Goal: Information Seeking & Learning: Learn about a topic

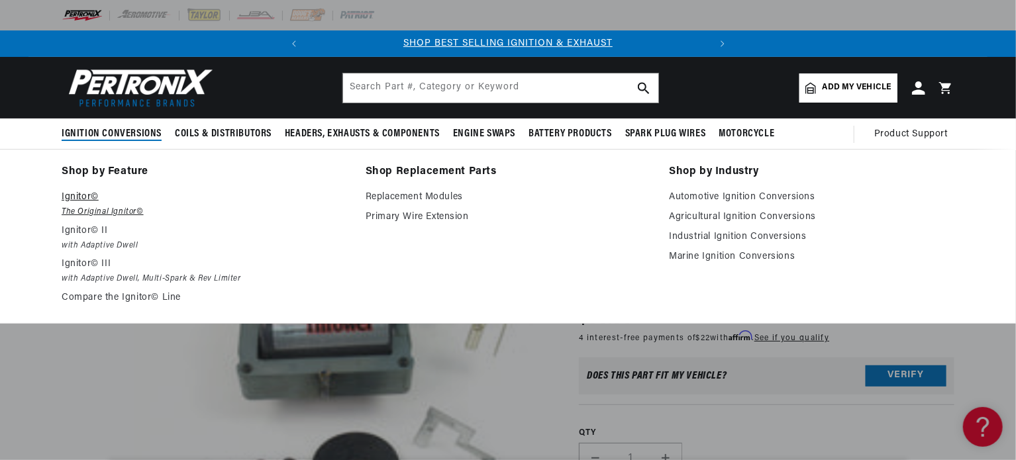
click at [75, 204] on p "Ignitor©" at bounding box center [204, 197] width 285 height 16
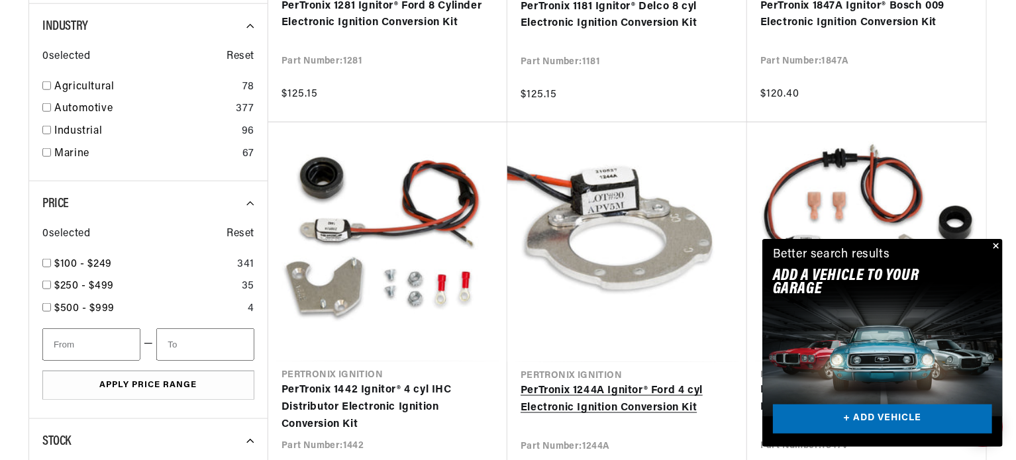
scroll to position [0, 401]
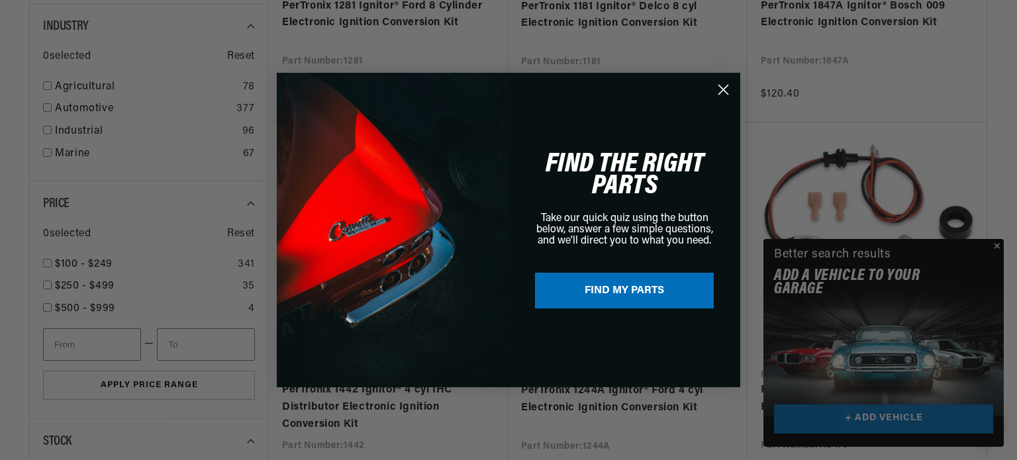
click at [718, 87] on circle "Close dialog" at bounding box center [723, 90] width 22 height 22
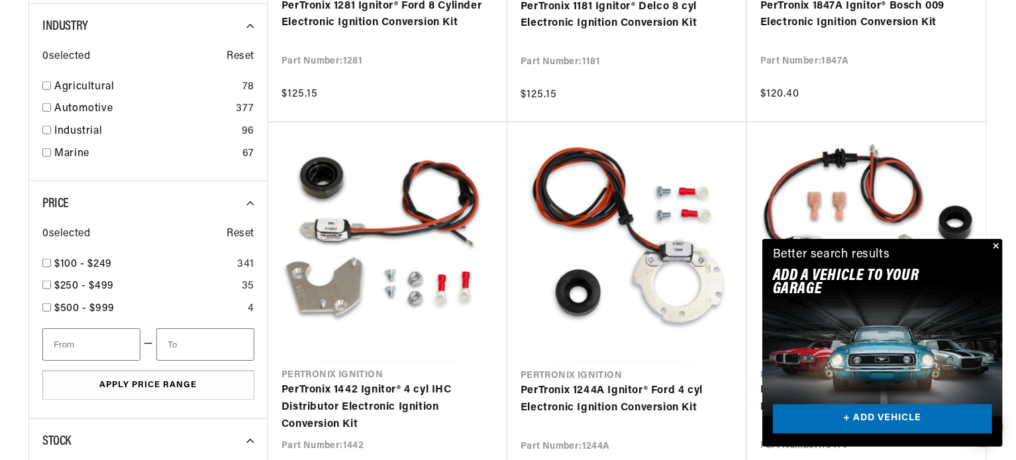
click at [993, 244] on button "Close" at bounding box center [995, 247] width 16 height 16
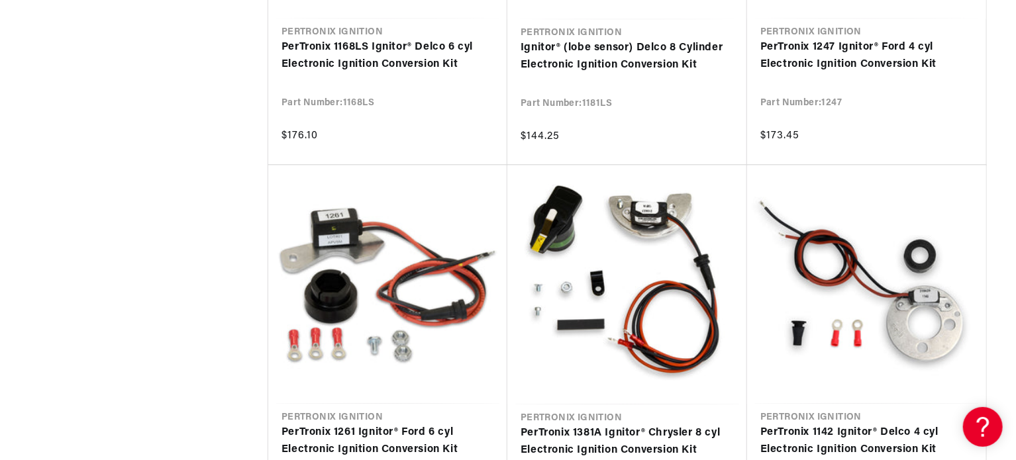
scroll to position [0, 385]
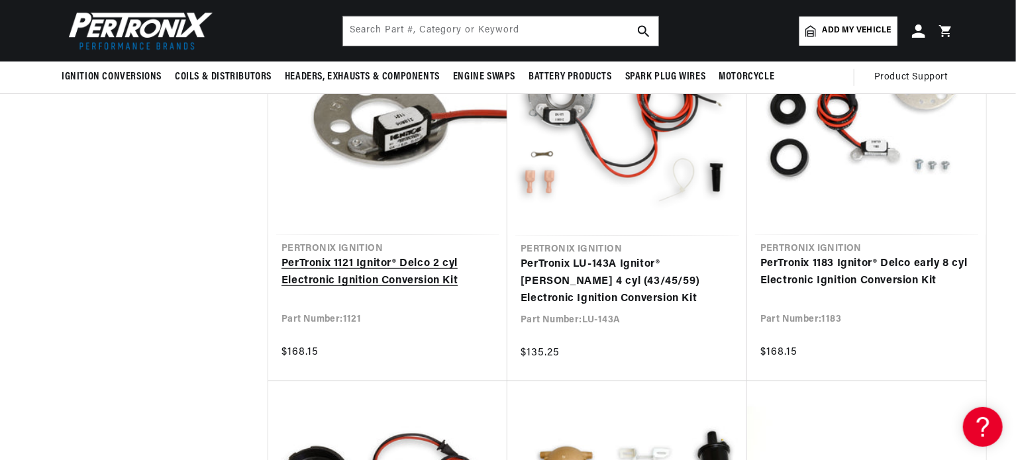
click at [379, 267] on link "PerTronix 1121 Ignitor® Delco 2 cyl Electronic Ignition Conversion Kit" at bounding box center [387, 273] width 213 height 34
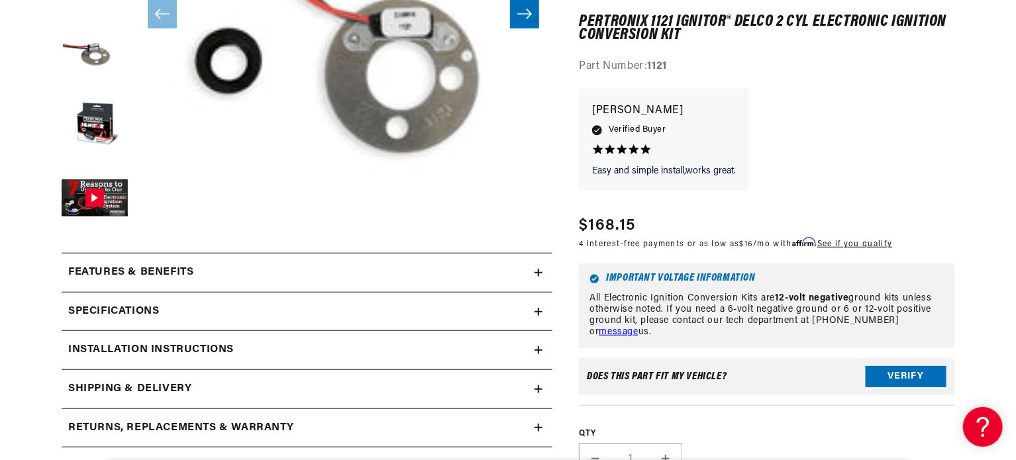
scroll to position [0, 401]
click at [541, 269] on icon at bounding box center [538, 273] width 8 height 8
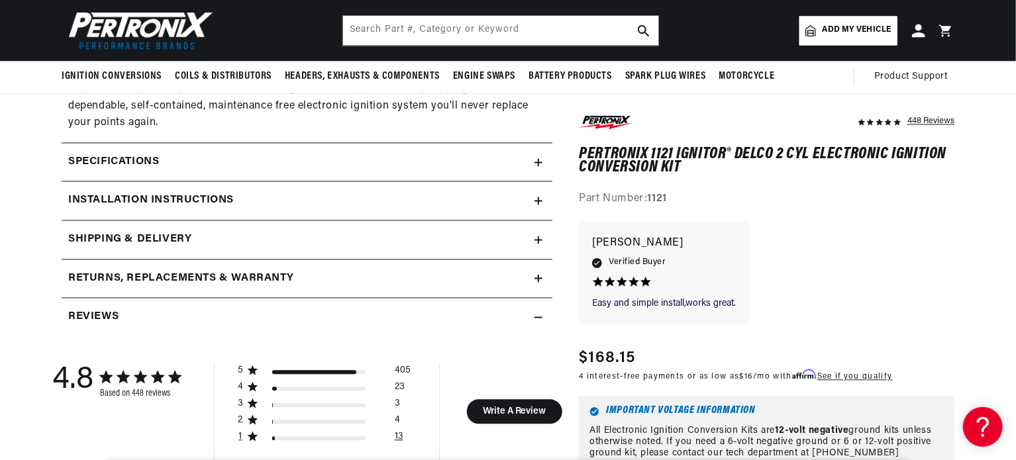
scroll to position [0, 0]
click at [252, 433] on icon "1 star by 13 reviews" at bounding box center [253, 437] width 11 height 11
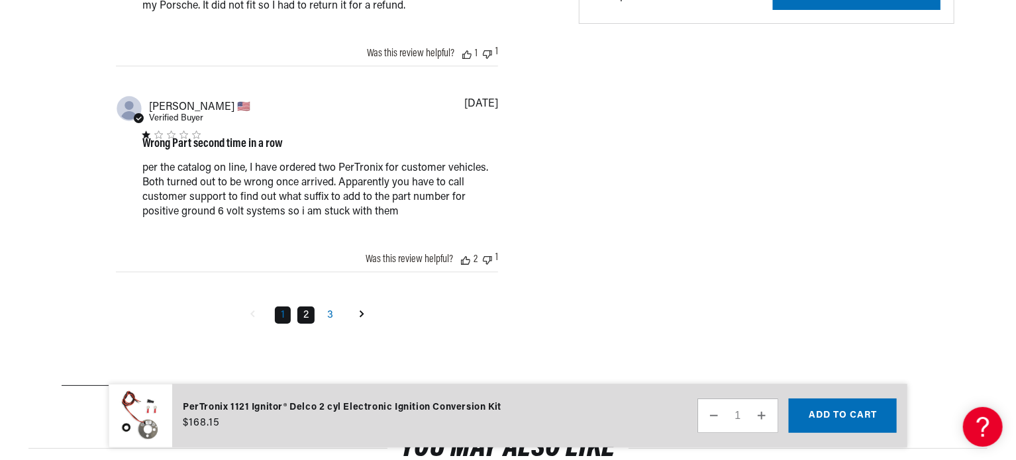
click at [313, 318] on link "2" at bounding box center [305, 315] width 17 height 17
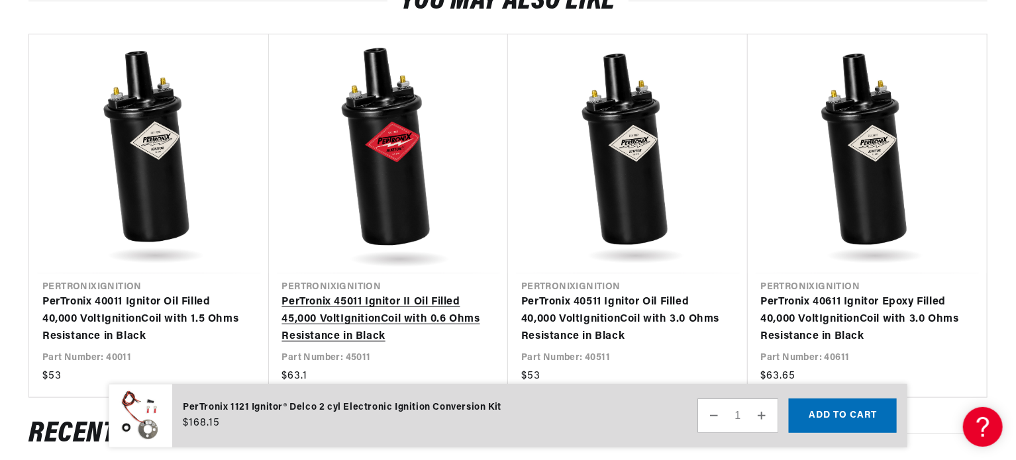
scroll to position [0, 401]
click at [416, 294] on link "PerTronix 45011 Ignitor II Oil Filled 45,000 Volt Ignition Coil with 0.6 Ohms R…" at bounding box center [382, 319] width 200 height 51
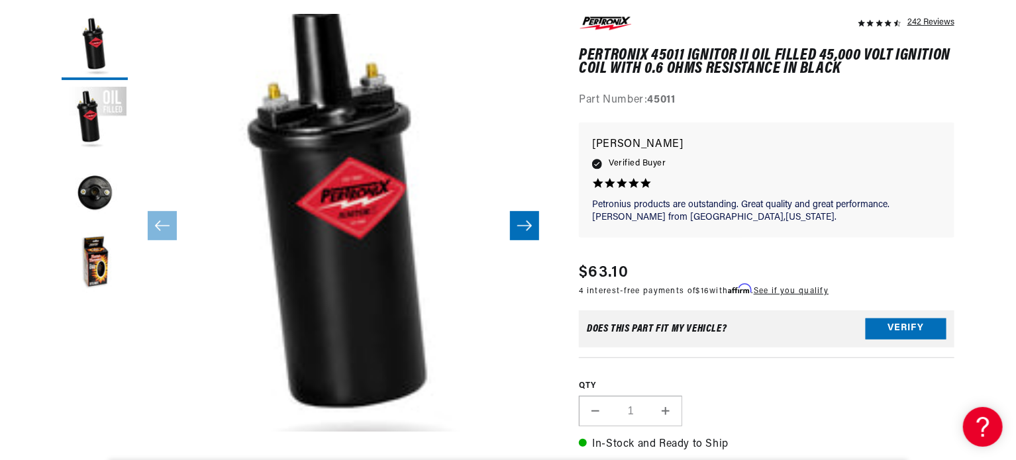
scroll to position [199, 0]
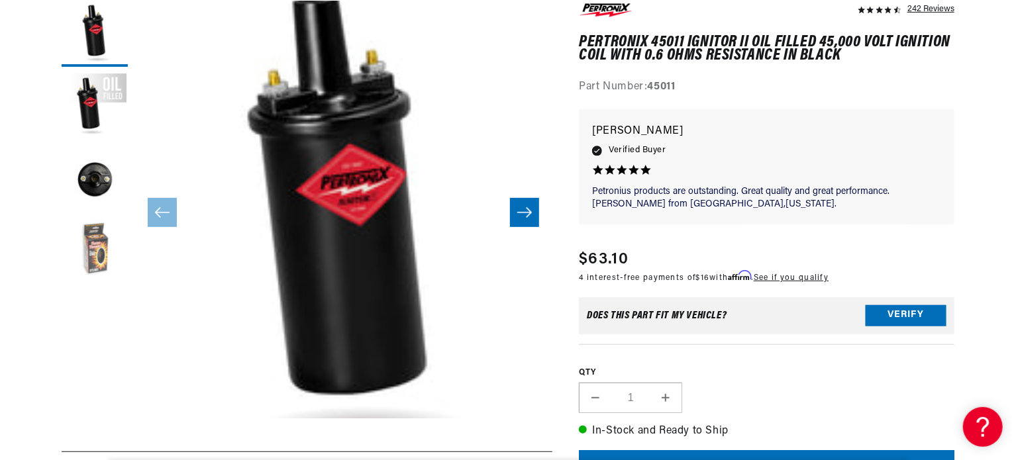
click at [99, 240] on button "Load image 4 in gallery view" at bounding box center [95, 252] width 66 height 66
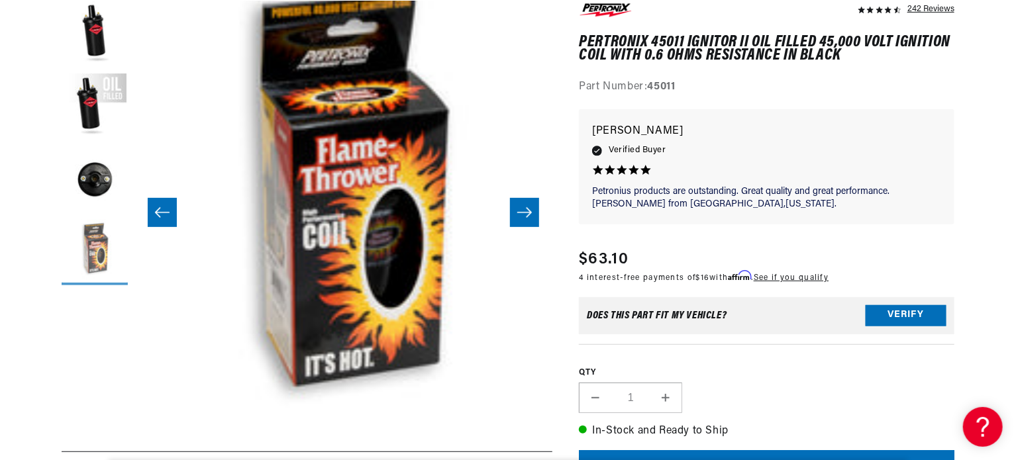
scroll to position [0, 1254]
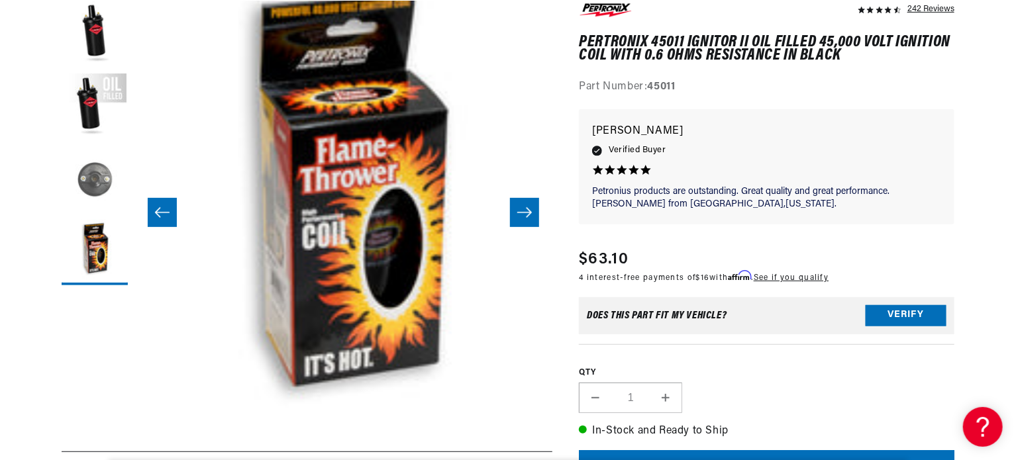
click at [100, 204] on button "Load image 3 in gallery view" at bounding box center [95, 179] width 66 height 66
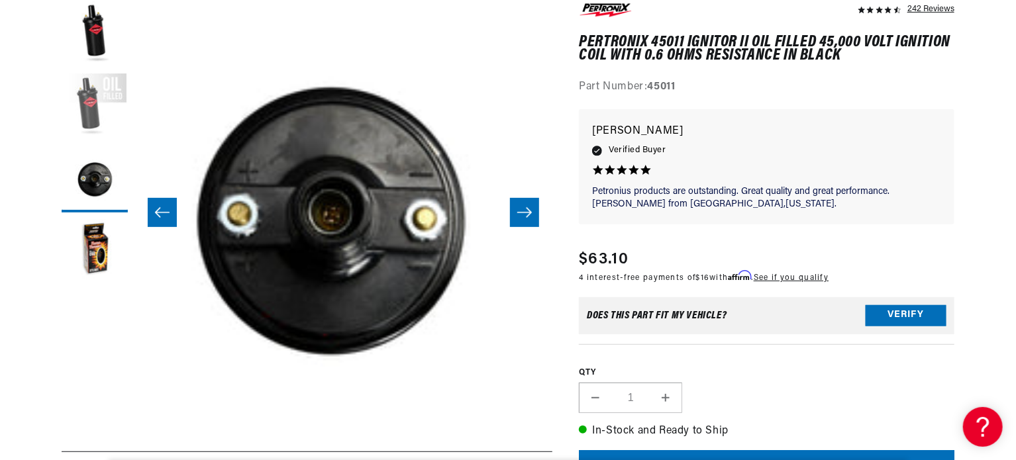
scroll to position [0, 836]
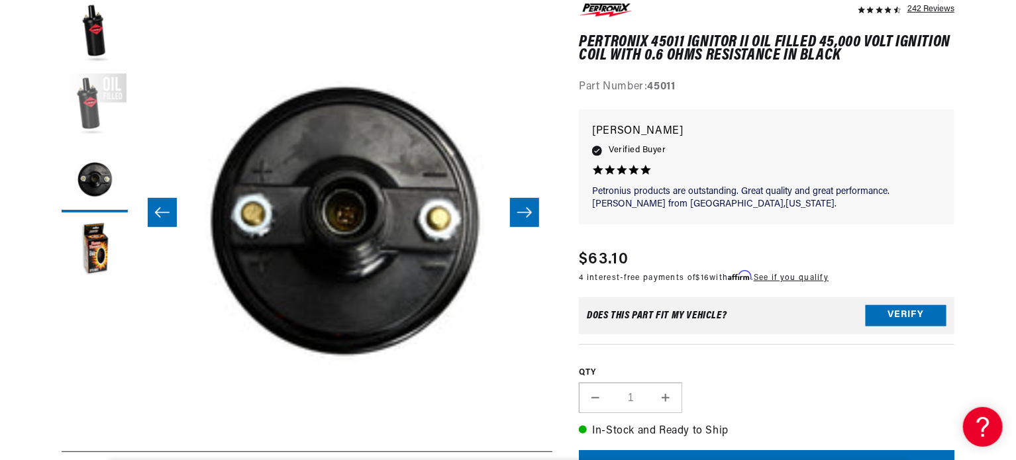
click at [89, 111] on button "Load image 2 in gallery view" at bounding box center [95, 106] width 66 height 66
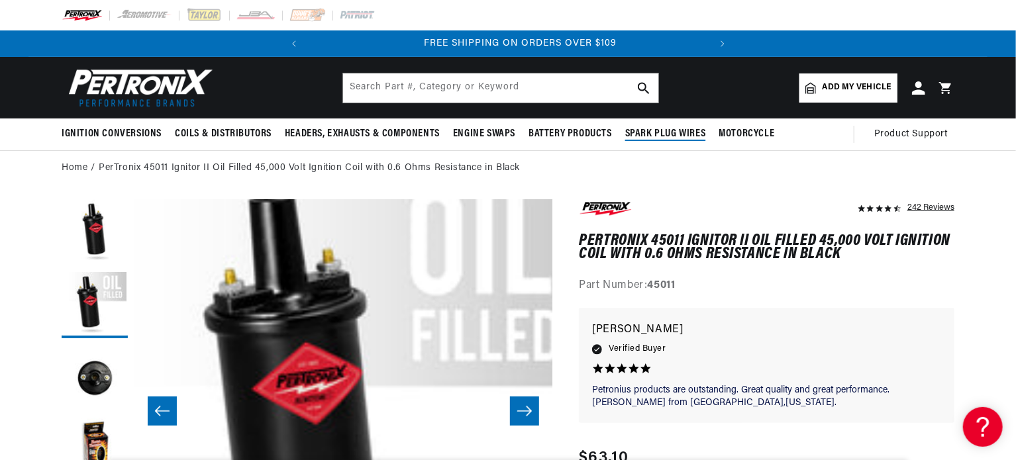
scroll to position [0, 401]
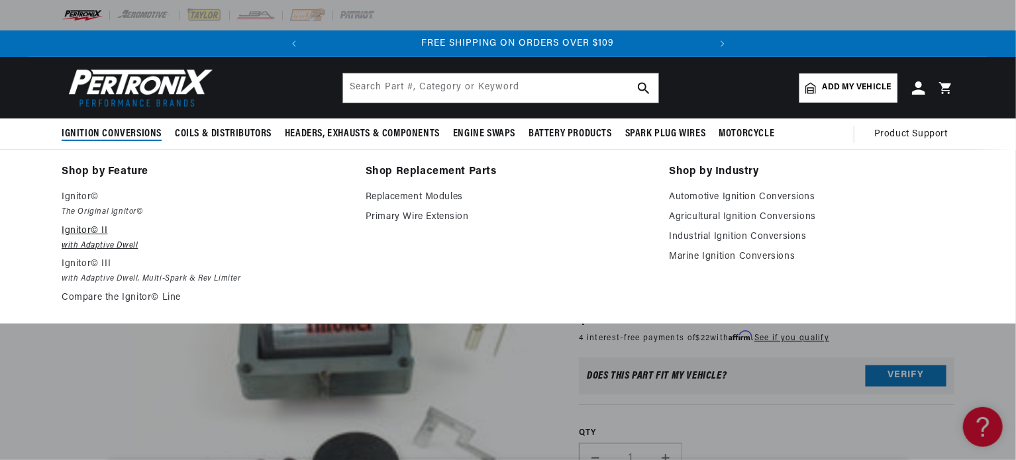
scroll to position [0, 401]
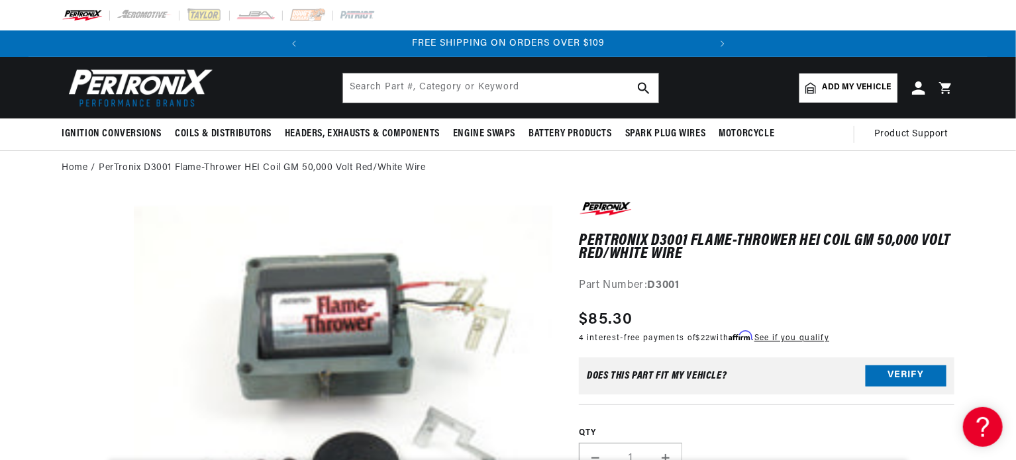
click at [820, 78] on link "Add my vehicle" at bounding box center [848, 87] width 98 height 29
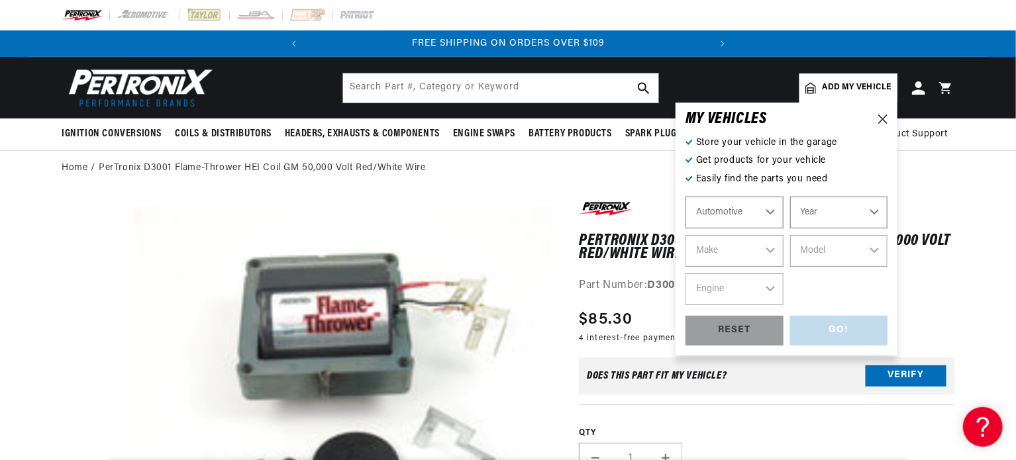
click at [736, 219] on select "Automotive Agricultural Industrial Marine Motorcycle" at bounding box center [734, 213] width 98 height 32
click at [685, 197] on select "Automotive Agricultural Industrial Marine Motorcycle" at bounding box center [734, 213] width 98 height 32
select select "Agricultural"
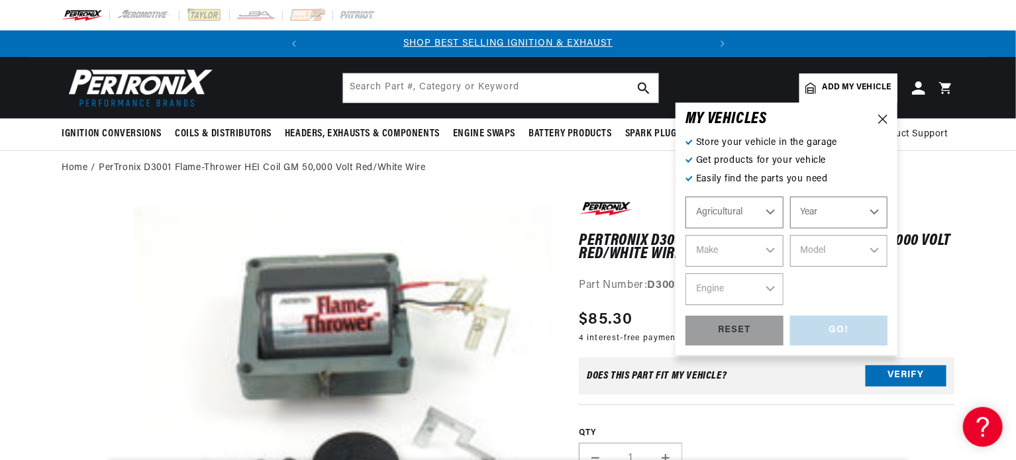
click at [797, 206] on select "Year 1970 1965 1964 1960 1959 1958 1957 1939 1938 1937" at bounding box center [839, 213] width 98 height 32
click at [829, 222] on select "Year 1970 1965 1964 1960 1959 1958 1957 1939 1938 1937" at bounding box center [839, 213] width 98 height 32
click at [818, 217] on select "Year 1970 1965 1964 1960 1959 1958 1957 1939 1938 1937" at bounding box center [839, 213] width 98 height 32
select select "1938"
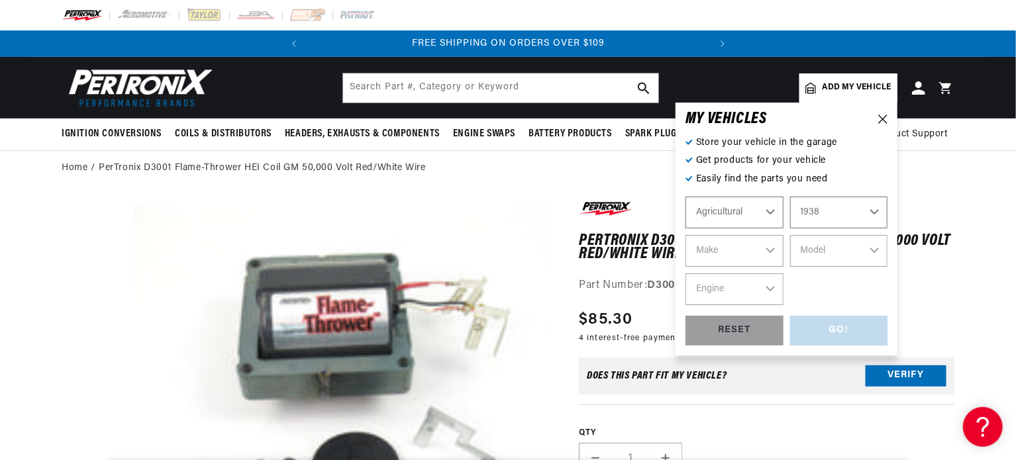
click at [790, 197] on select "Year 1970 1965 1964 1960 1959 1958 1957 1939 1938 1937" at bounding box center [839, 213] width 98 height 32
click at [728, 246] on select "Make International Harvester" at bounding box center [734, 251] width 98 height 32
click at [827, 214] on select "1970 1965 1964 1960 1959 1958 1957 1939 1938 1937" at bounding box center [839, 213] width 98 height 32
click at [790, 197] on select "1970 1965 1964 1960 1959 1958 1957 1939 1938 1937" at bounding box center [839, 213] width 98 height 32
select select "1939"
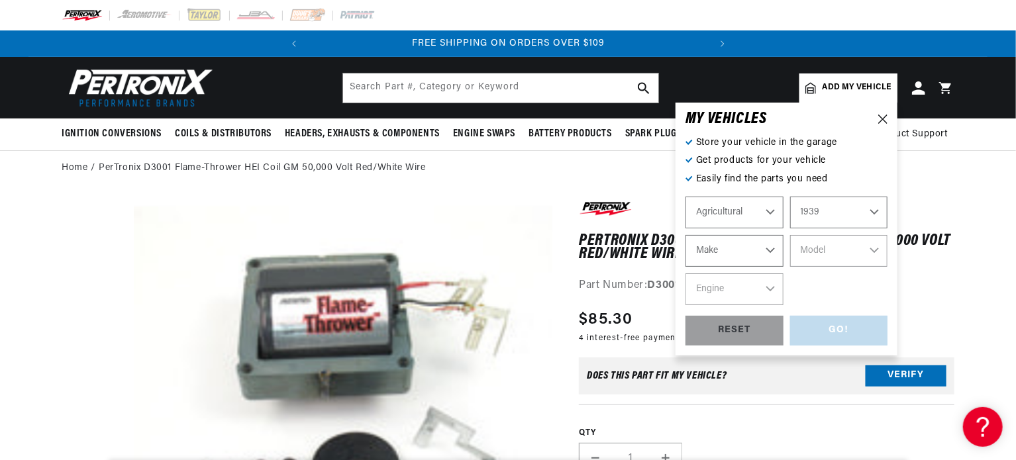
click at [731, 252] on select "Make Ford" at bounding box center [734, 251] width 98 height 32
click at [738, 214] on select "Automotive Agricultural Industrial Marine Motorcycle" at bounding box center [734, 213] width 98 height 32
click at [887, 121] on div "MY VEHICLE S Store your vehicle in the garage Get products for your vehicle Eas…" at bounding box center [786, 229] width 222 height 253
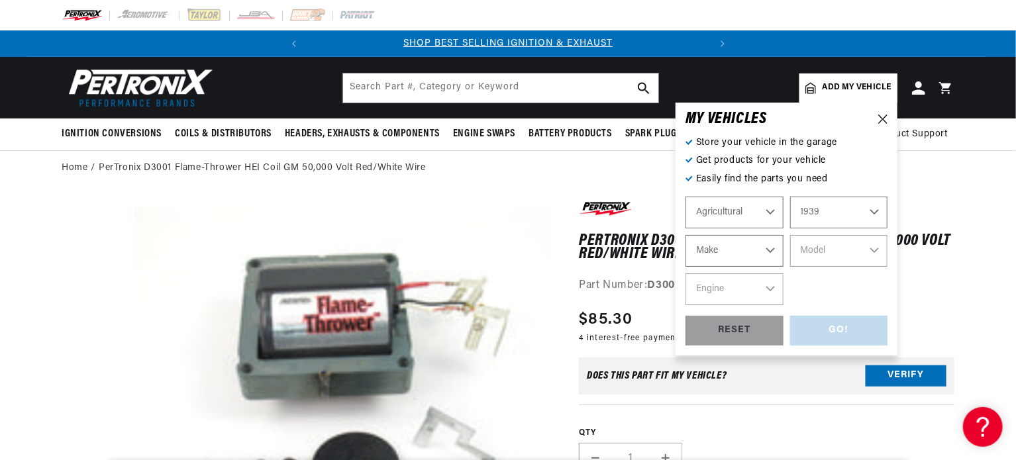
click at [882, 126] on div "MY VEHICLE S Store your vehicle in the garage Get products for your vehicle Eas…" at bounding box center [786, 229] width 222 height 253
click at [882, 123] on icon at bounding box center [882, 119] width 9 height 9
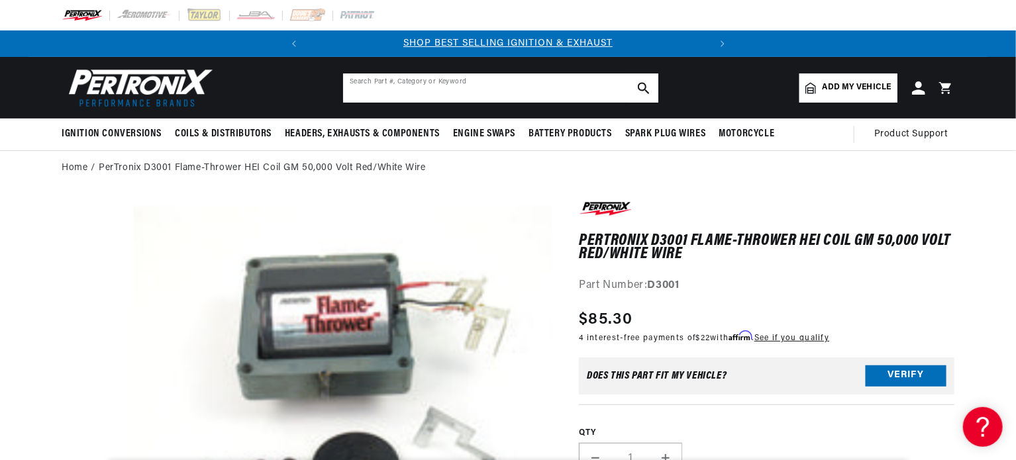
click at [462, 87] on input "text" at bounding box center [500, 87] width 315 height 29
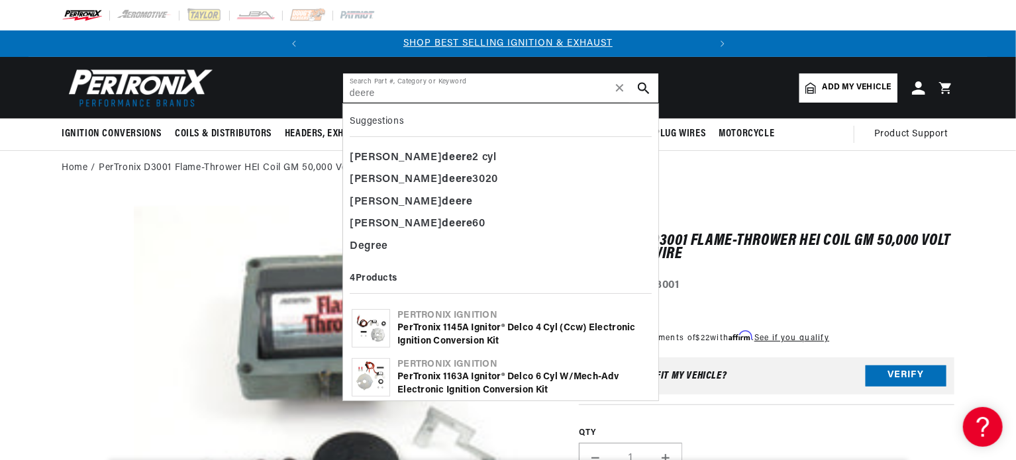
type input "deere"
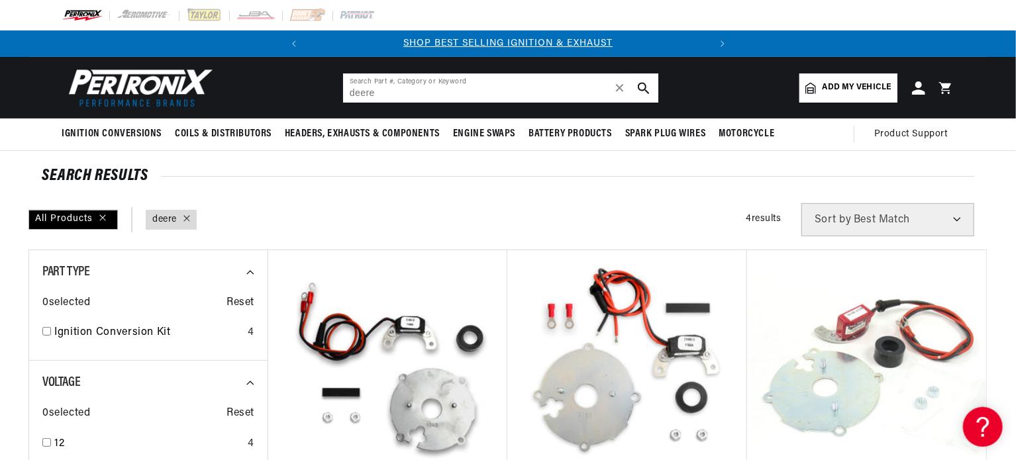
click at [422, 79] on input "deere" at bounding box center [500, 87] width 315 height 29
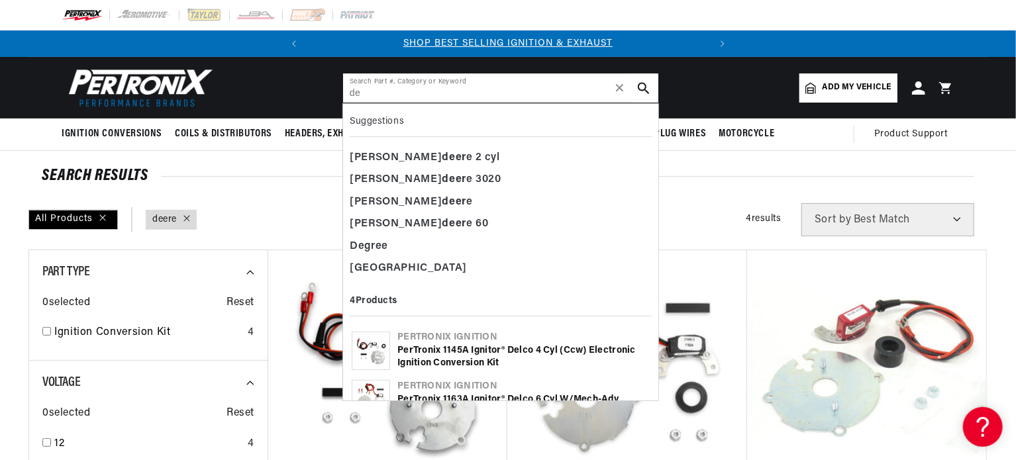
type input "d"
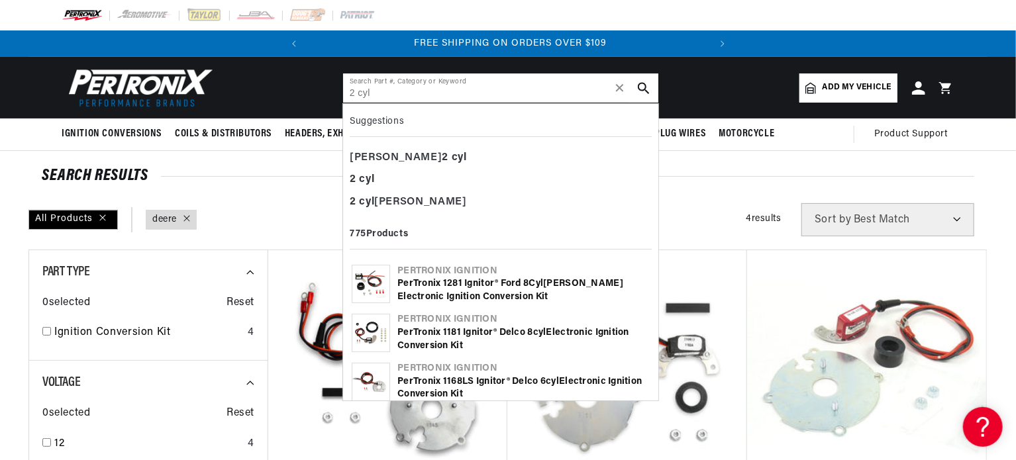
scroll to position [0, 401]
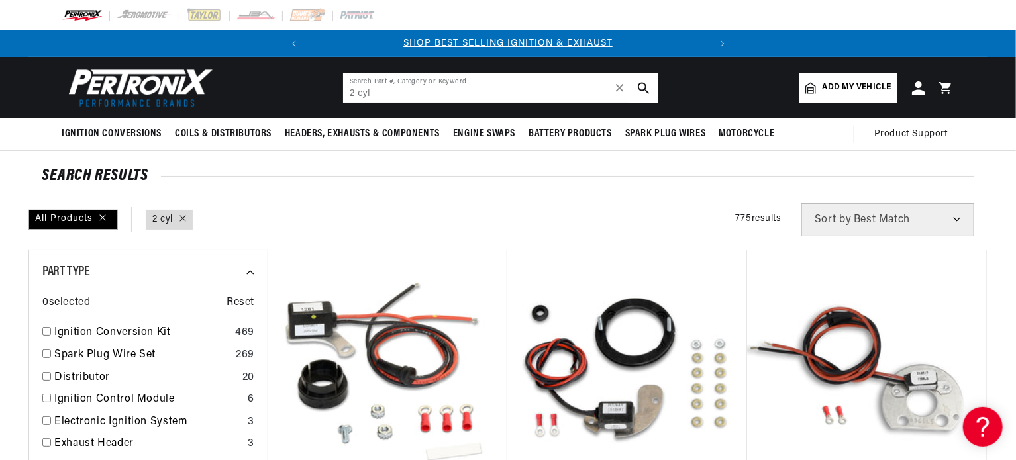
click at [397, 93] on input "2 cyl" at bounding box center [500, 87] width 315 height 29
type input "2"
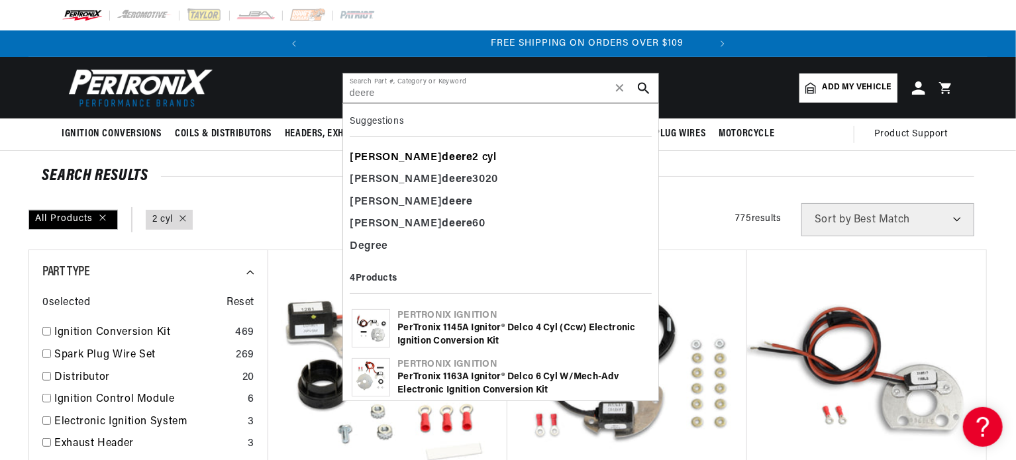
click at [424, 156] on div "[PERSON_NAME] deere 2 cyl" at bounding box center [501, 158] width 302 height 23
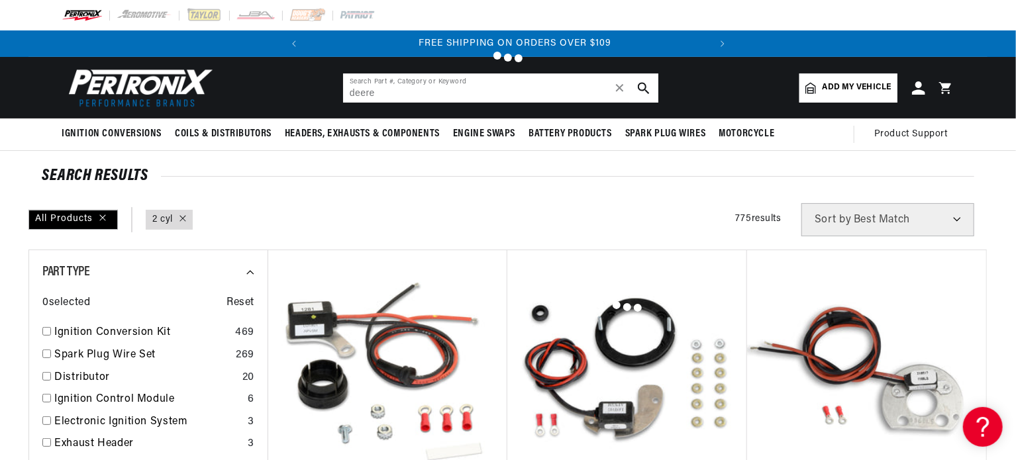
type input "[PERSON_NAME] deere 2 cyl"
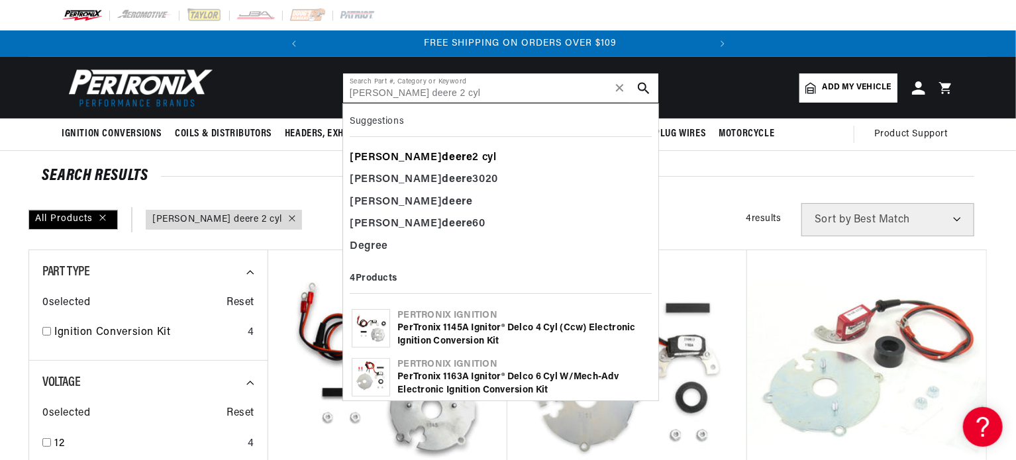
scroll to position [0, 401]
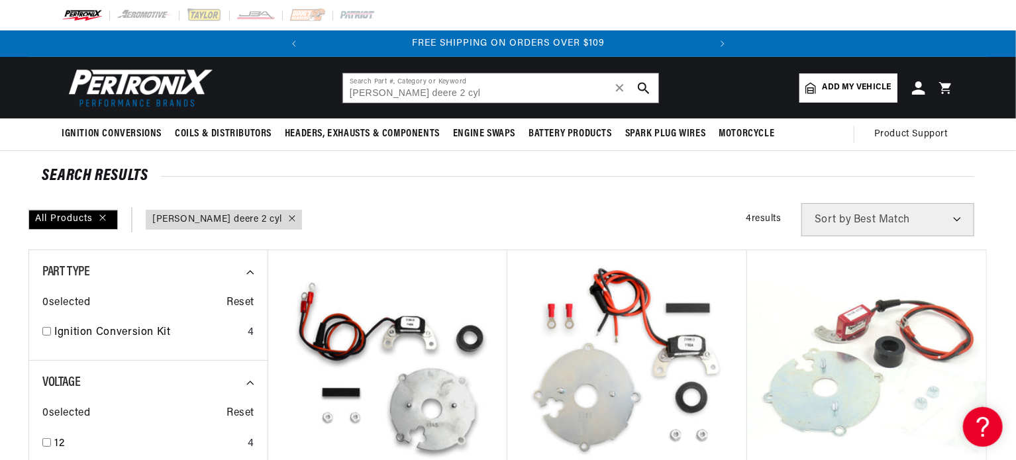
click at [237, 224] on div "query : [PERSON_NAME] 2 cyl" at bounding box center [224, 220] width 156 height 20
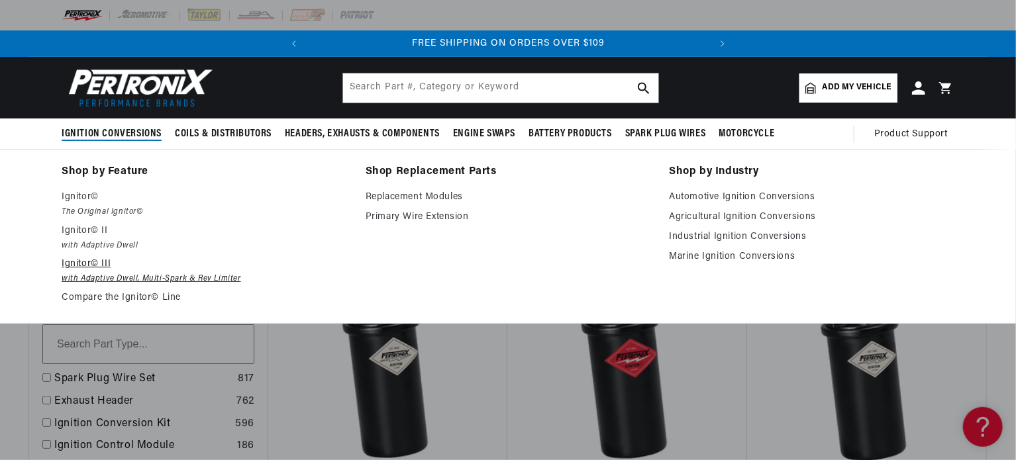
click at [85, 262] on p "Ignitor© III" at bounding box center [204, 264] width 285 height 16
